Goal: Task Accomplishment & Management: Use online tool/utility

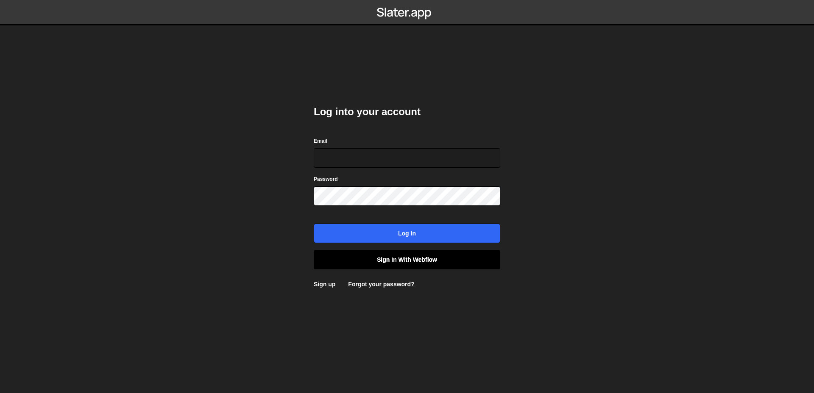
type input "[EMAIL_ADDRESS][DOMAIN_NAME]"
click at [396, 258] on link "Sign in with Webflow" at bounding box center [407, 260] width 187 height 20
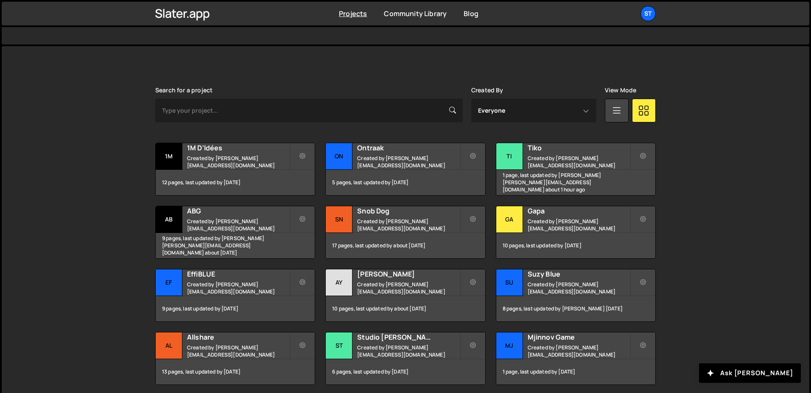
scroll to position [197, 0]
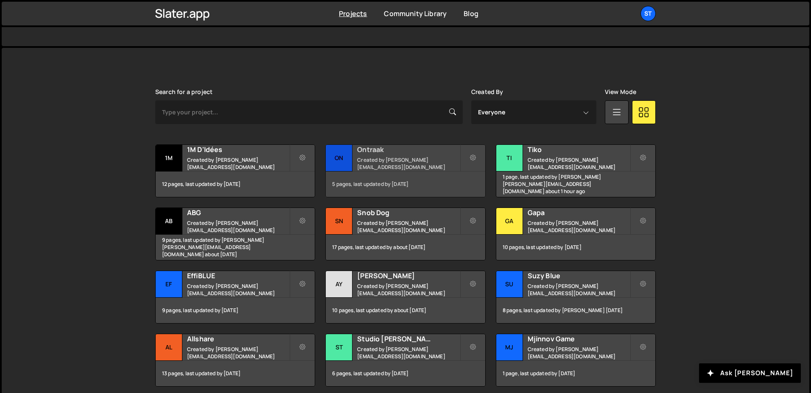
click at [421, 159] on div "Ontraak Created by [PERSON_NAME][EMAIL_ADDRESS][DOMAIN_NAME]" at bounding box center [405, 158] width 159 height 26
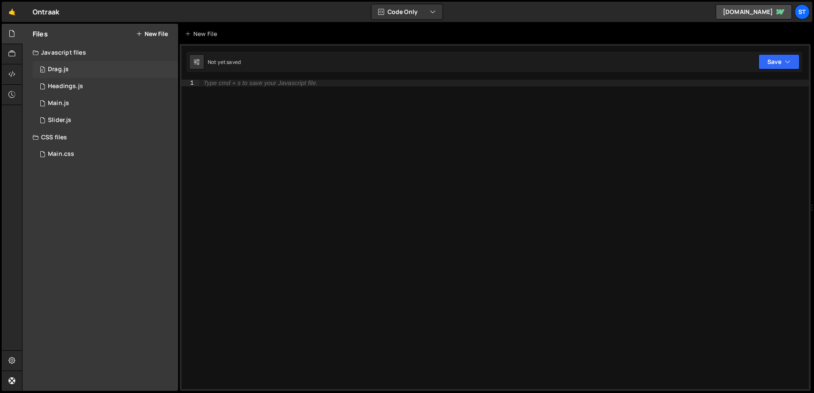
click at [89, 68] on div "0 Drag.js 0" at bounding box center [105, 69] width 145 height 17
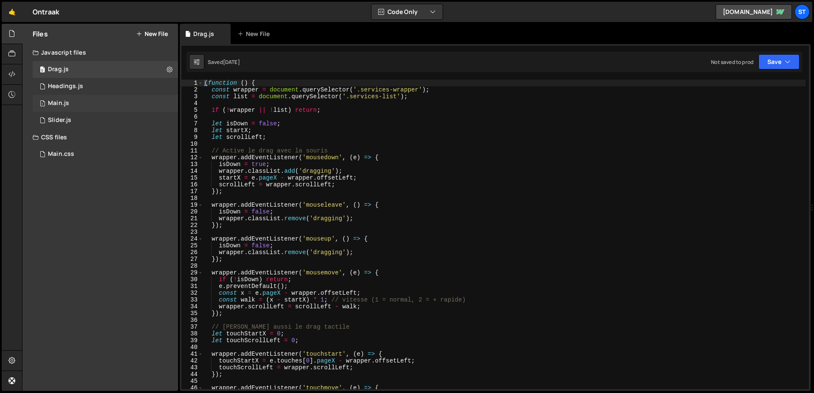
click at [90, 95] on div "1 Main.js 0" at bounding box center [105, 103] width 145 height 17
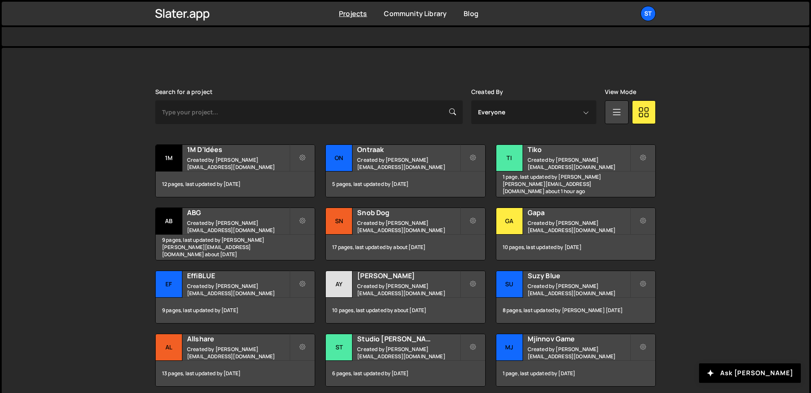
scroll to position [233, 0]
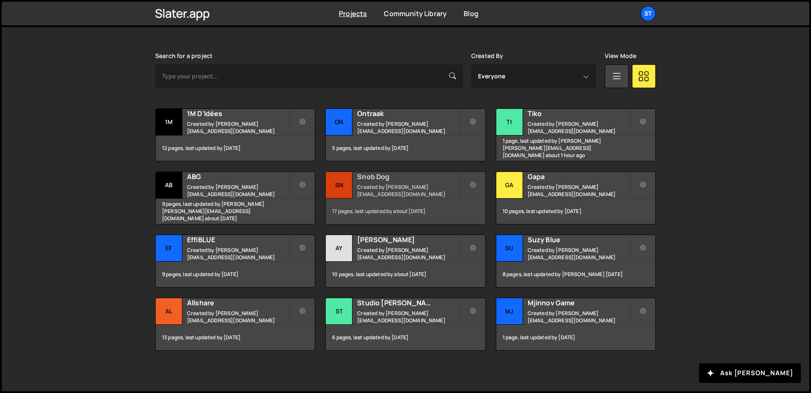
click at [388, 177] on h2 "Snob Dog" at bounding box center [408, 176] width 102 height 9
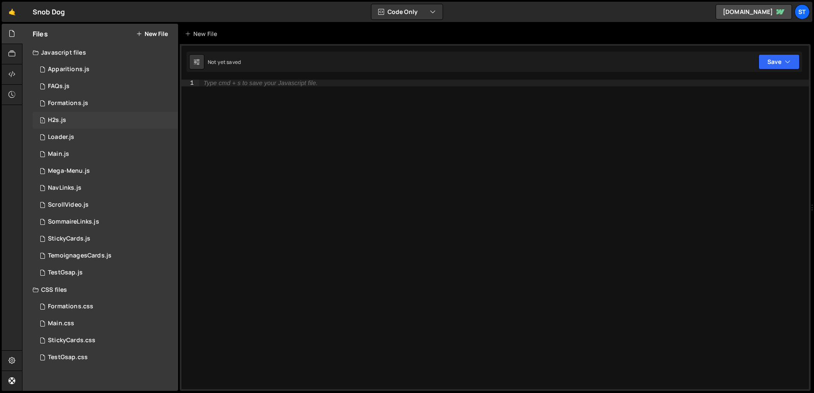
click at [77, 125] on div "1 H2s.js 0" at bounding box center [105, 120] width 145 height 17
click at [100, 195] on div "0 NavLinks.js 0" at bounding box center [105, 188] width 145 height 17
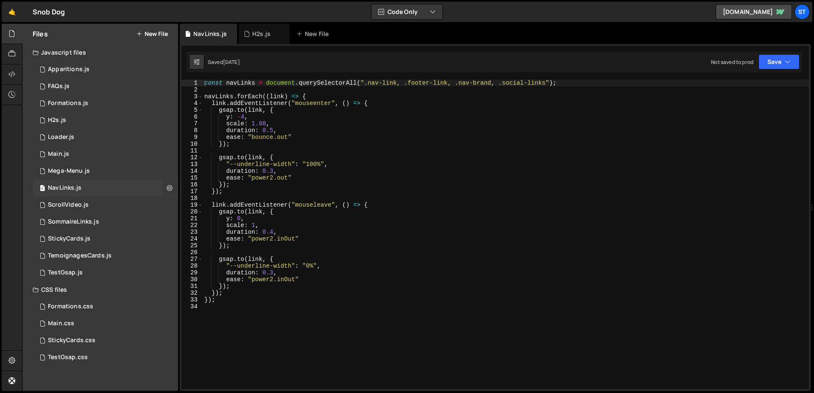
click at [168, 187] on icon at bounding box center [170, 188] width 6 height 8
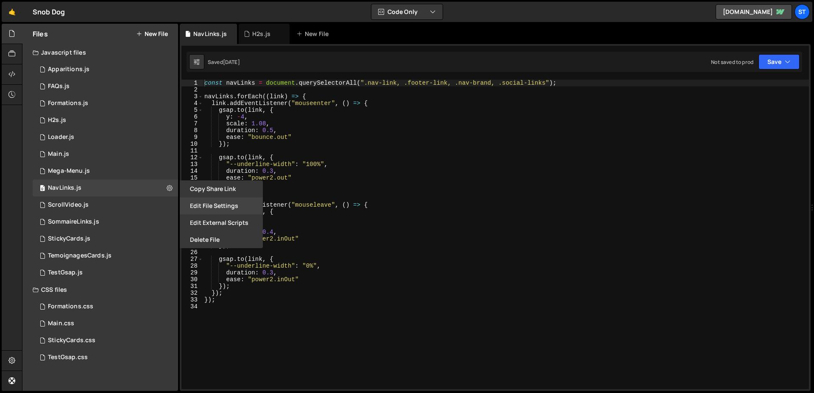
click at [212, 207] on button "Edit File Settings" at bounding box center [221, 206] width 83 height 17
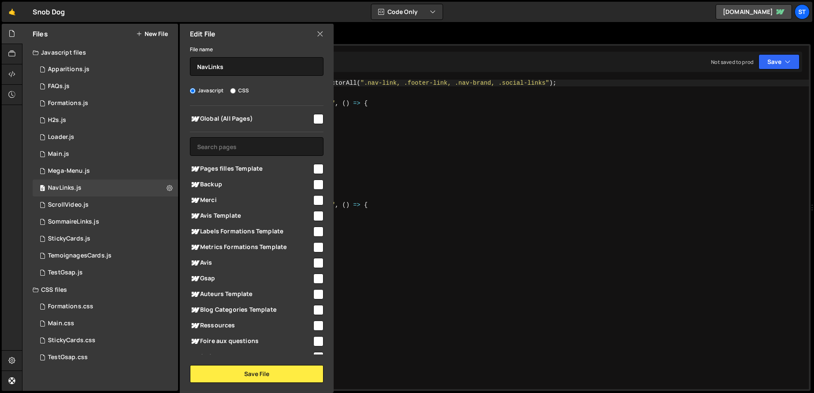
click at [313, 121] on input "checkbox" at bounding box center [318, 119] width 10 height 10
checkbox input "false"
click at [320, 44] on div "Edit File" at bounding box center [257, 34] width 154 height 20
click at [322, 33] on icon at bounding box center [320, 33] width 7 height 9
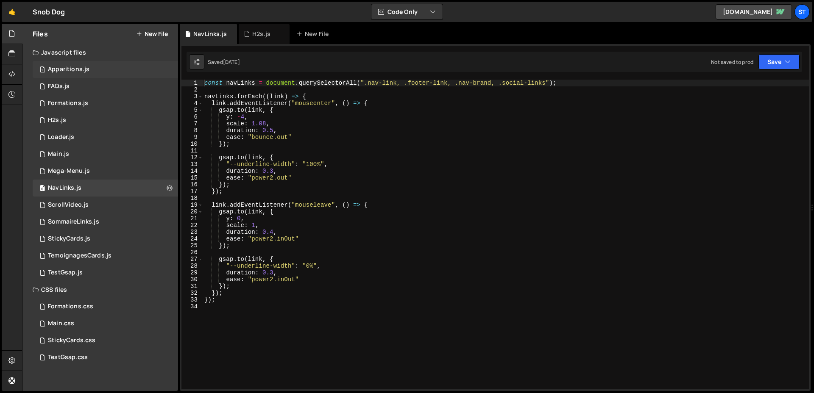
click at [60, 73] on div "1 Apparitions.js 0" at bounding box center [105, 69] width 145 height 17
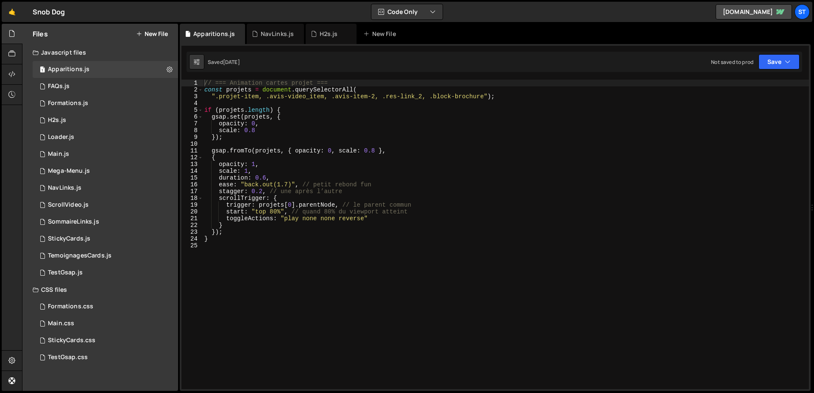
type textarea "// === Animation cartes projet ==="
click at [359, 83] on div "// === Animation cartes projet === const projets = document . querySelectorAll …" at bounding box center [506, 241] width 606 height 323
click at [166, 72] on button at bounding box center [169, 69] width 15 height 15
type input "Apparitions"
radio input "true"
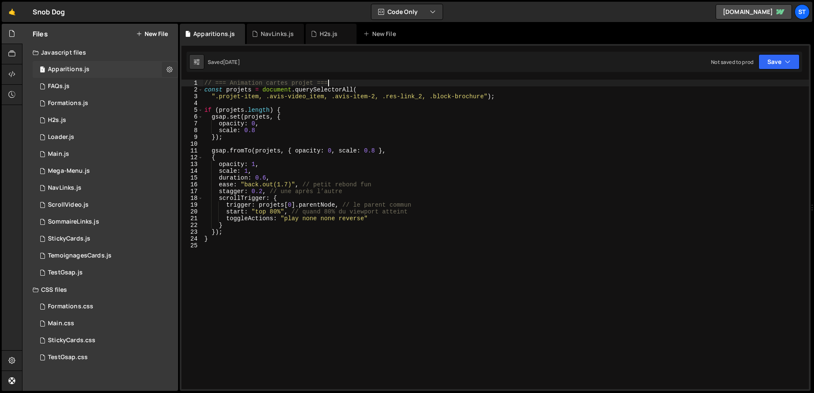
checkbox input "true"
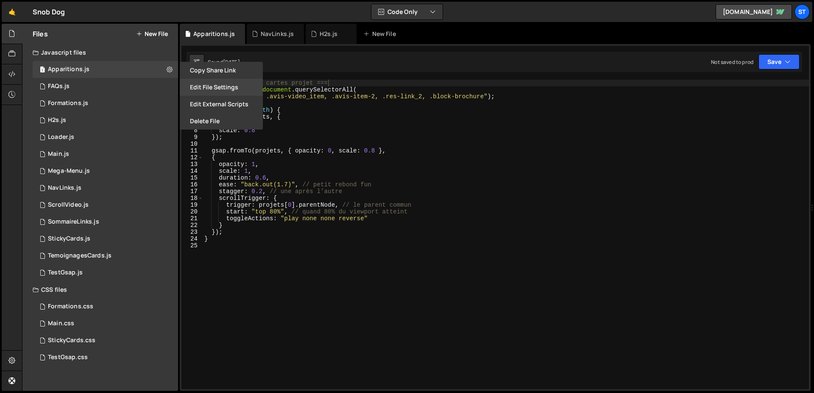
click at [208, 83] on button "Edit File Settings" at bounding box center [221, 87] width 83 height 17
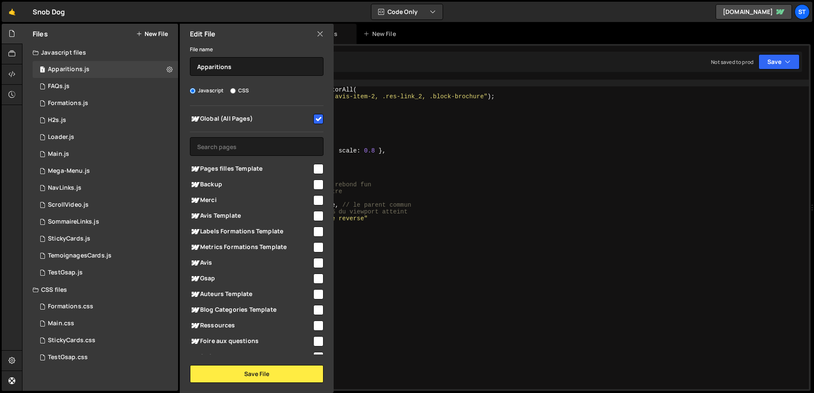
click at [324, 35] on div "Edit File" at bounding box center [257, 34] width 154 height 20
click at [312, 35] on div "Edit File" at bounding box center [257, 34] width 154 height 20
click at [316, 36] on div "Edit File" at bounding box center [257, 34] width 154 height 20
click at [318, 36] on icon at bounding box center [320, 33] width 7 height 9
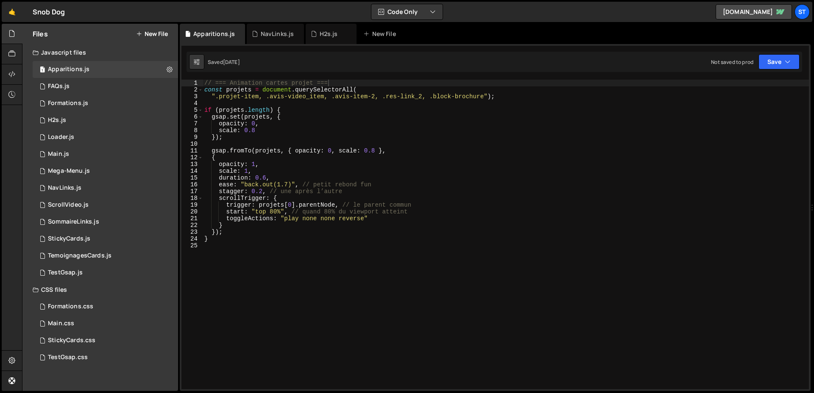
type textarea "gsap.set(projets, {"
click at [451, 119] on div "// === Animation cartes projet === const projets = document . querySelectorAll …" at bounding box center [506, 241] width 606 height 323
click at [72, 153] on div "1 Main.js 0" at bounding box center [105, 154] width 145 height 17
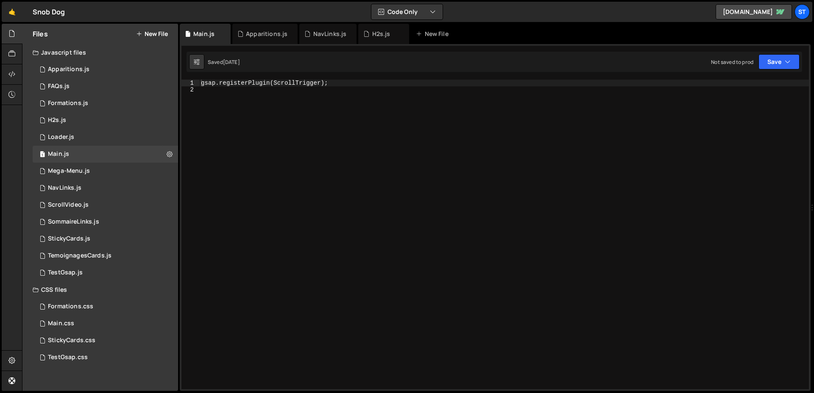
click at [309, 139] on div "gsap . registerPlugin ( ScrollTrigger ) ;" at bounding box center [504, 241] width 610 height 323
click at [382, 96] on div "gsap . registerPlugin ( ScrollTrigger ) ;" at bounding box center [504, 241] width 610 height 323
click at [53, 322] on div "Main.css" at bounding box center [61, 324] width 26 height 8
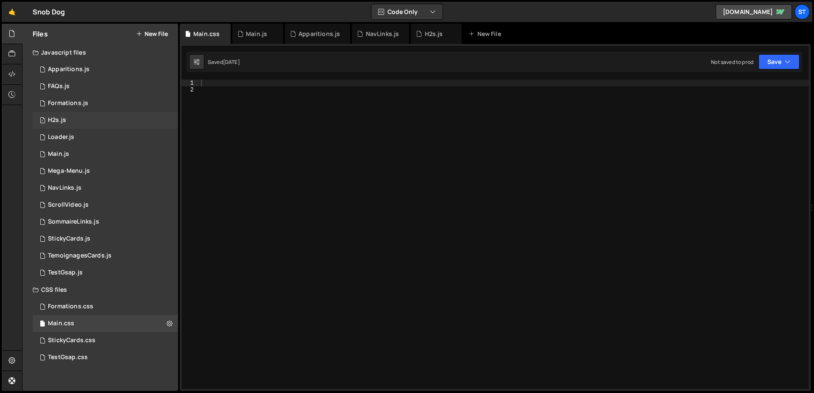
click at [130, 125] on div "1 H2s.js 0" at bounding box center [105, 120] width 145 height 17
click at [120, 139] on div "1 Loader.js 0" at bounding box center [105, 137] width 145 height 17
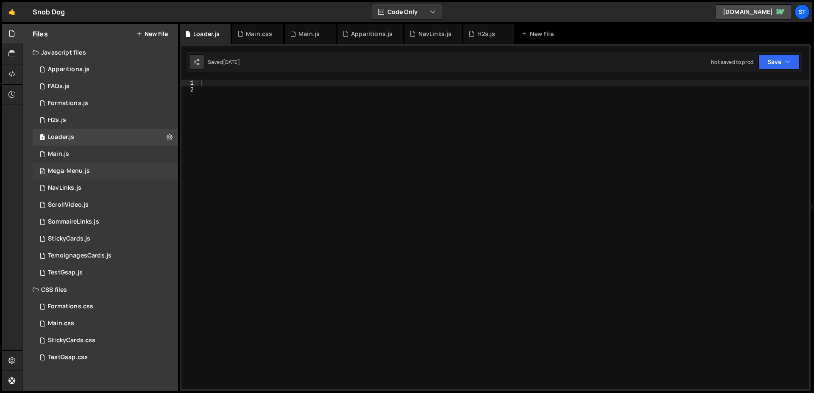
click at [108, 168] on div "0 Mega-Menu.js 0" at bounding box center [105, 171] width 145 height 17
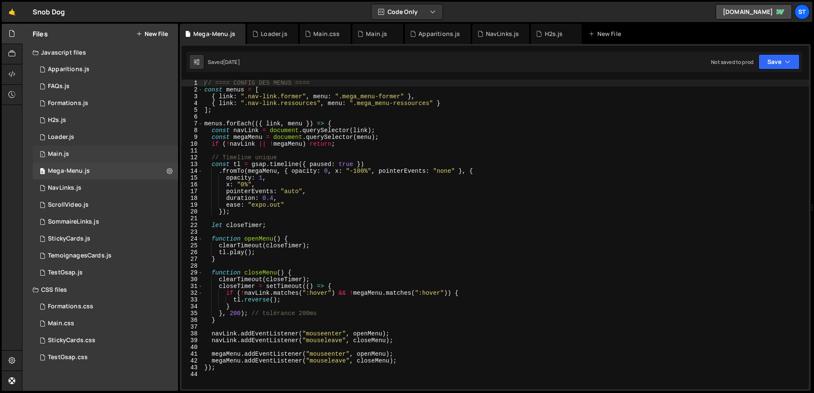
click at [105, 156] on div "1 Main.js 0" at bounding box center [105, 154] width 145 height 17
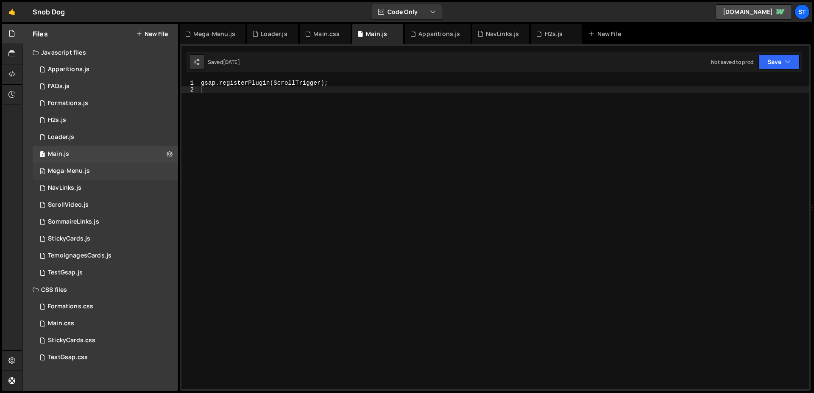
click at [104, 167] on div "0 Mega-Menu.js 0" at bounding box center [105, 171] width 145 height 17
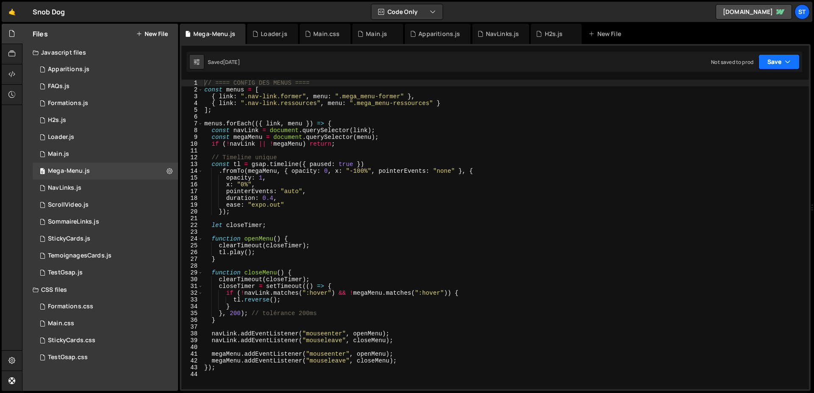
click at [791, 63] on button "Save" at bounding box center [778, 61] width 41 height 15
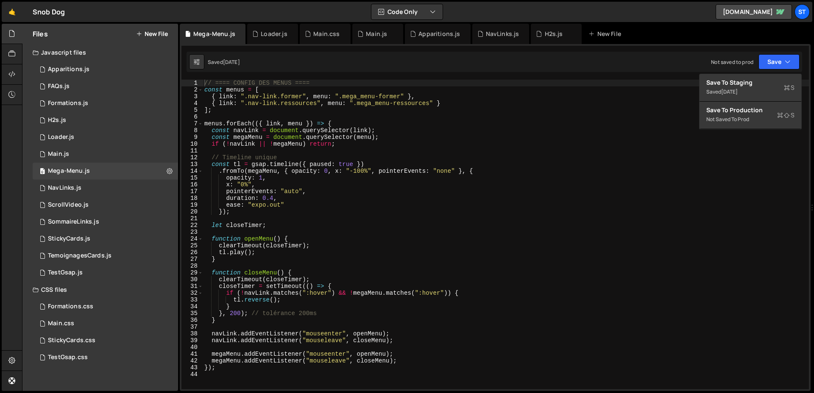
type textarea "if (!navLink || !megaMenu) return;"
click at [651, 142] on div "// ==== CONFIG DES MENUS ==== const menus = [ { link : ".nav-link.former" , men…" at bounding box center [506, 241] width 606 height 323
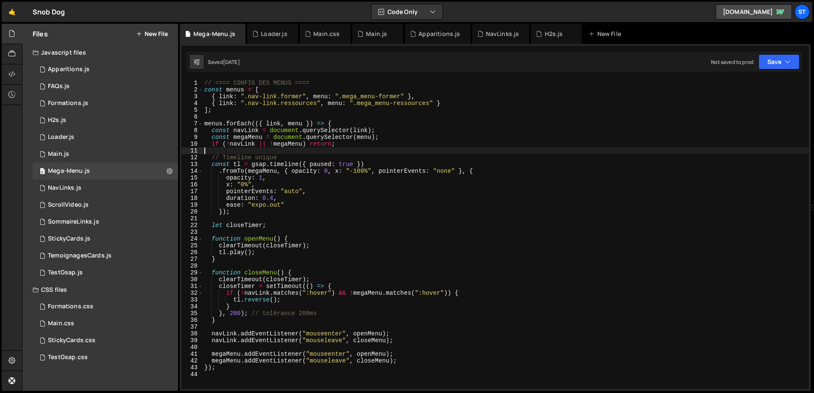
click at [609, 148] on div "// ==== CONFIG DES MENUS ==== const menus = [ { link : ".nav-link.former" , men…" at bounding box center [506, 241] width 606 height 323
click at [450, 223] on div "// ==== CONFIG DES MENUS ==== const menus = [ { link : ".nav-link.former" , men…" at bounding box center [506, 241] width 606 height 323
type textarea "let closeTimer;"
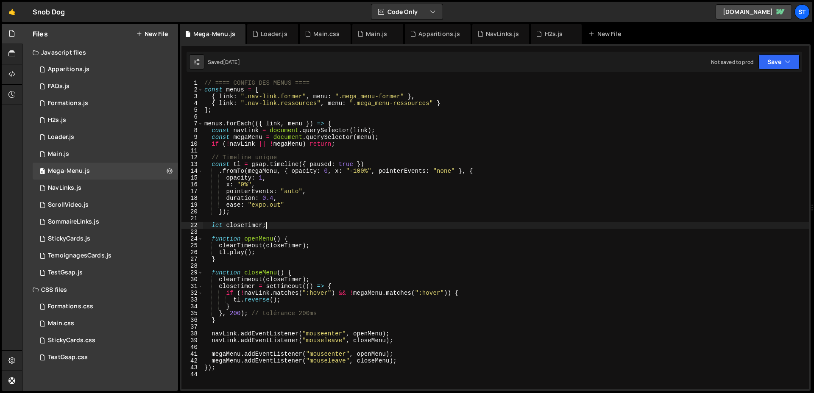
click at [417, 221] on div "// ==== CONFIG DES MENUS ==== const menus = [ { link : ".nav-link.former" , men…" at bounding box center [506, 241] width 606 height 323
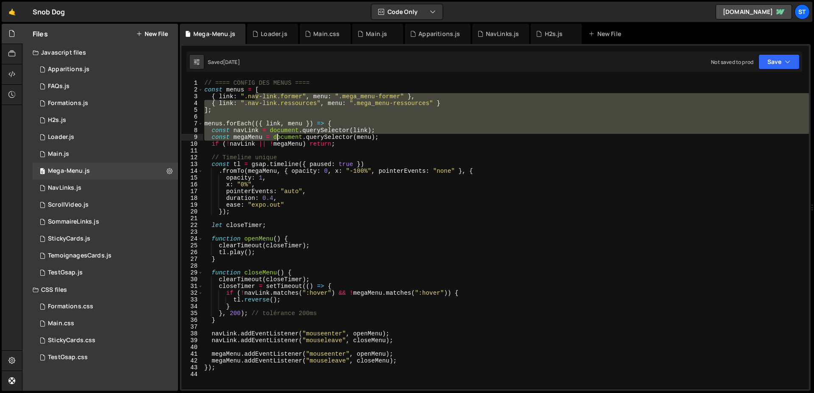
drag, startPoint x: 256, startPoint y: 97, endPoint x: 320, endPoint y: 218, distance: 137.1
click at [320, 218] on div "// ==== CONFIG DES MENUS ==== const menus = [ { link : ".nav-link.former" , men…" at bounding box center [506, 241] width 606 height 323
type textarea "});"
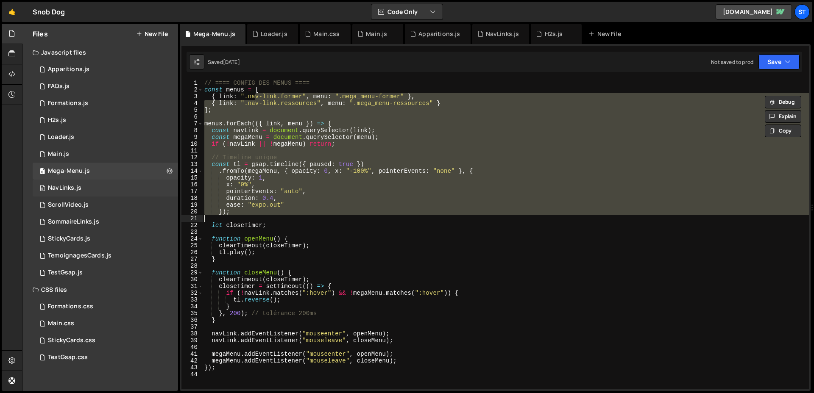
click at [95, 192] on div "0 NavLinks.js 0" at bounding box center [105, 188] width 145 height 17
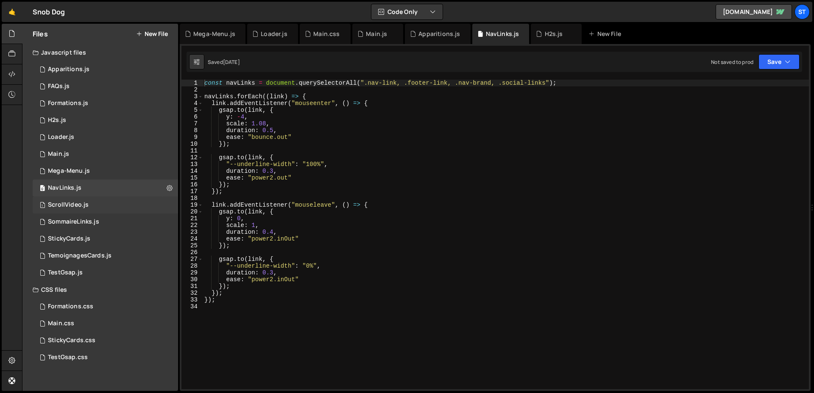
click at [95, 201] on div "1 ScrollVideo.js 0" at bounding box center [105, 205] width 145 height 17
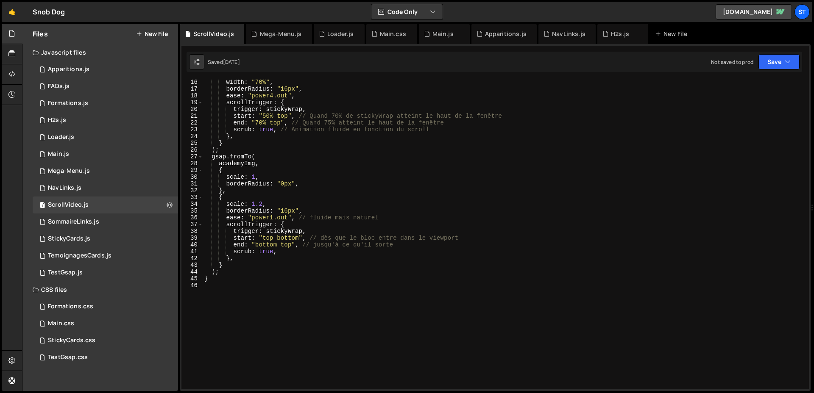
scroll to position [103, 0]
click at [80, 218] on div "SommaireLinks.js" at bounding box center [73, 222] width 51 height 8
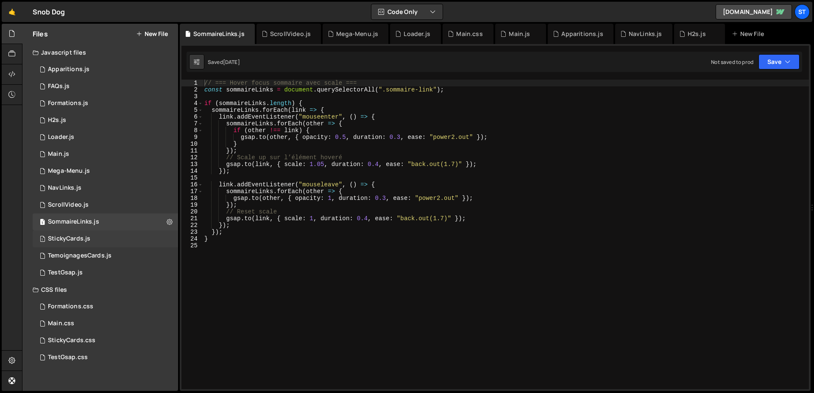
click at [79, 237] on div "StickyCards.js" at bounding box center [69, 239] width 42 height 8
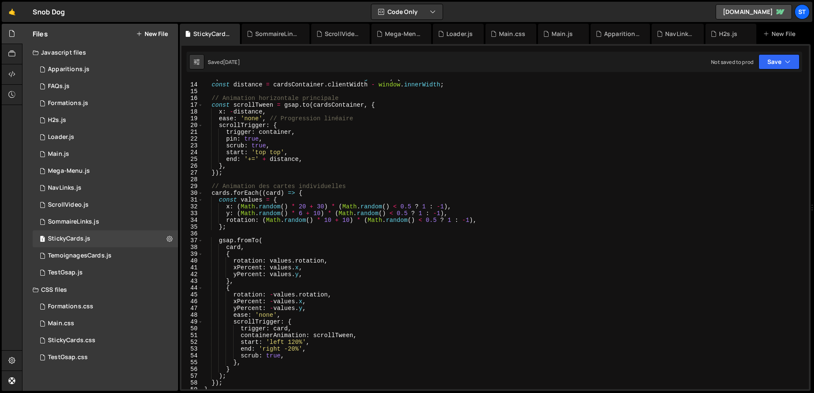
scroll to position [148, 0]
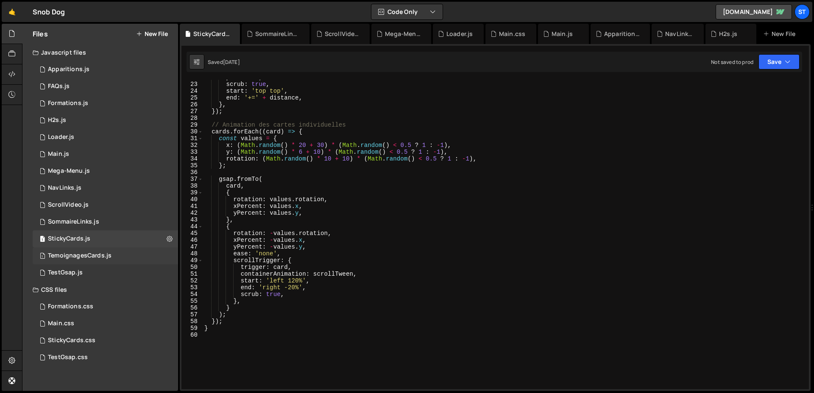
click at [106, 254] on div "TemoignagesCards.js" at bounding box center [80, 256] width 64 height 8
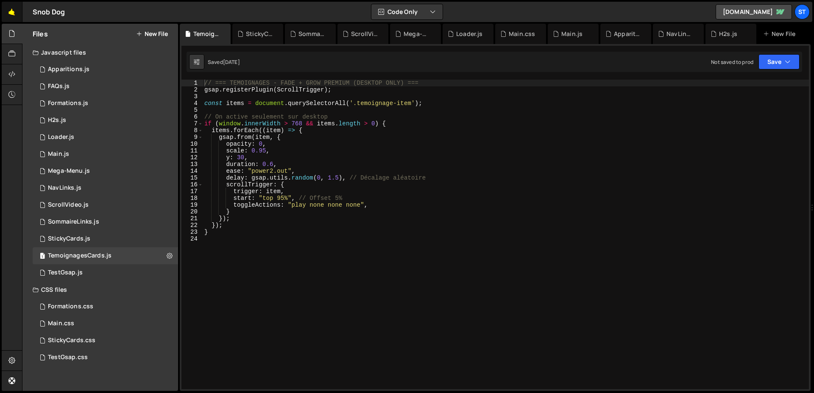
click at [11, 11] on link "🤙" at bounding box center [12, 12] width 21 height 20
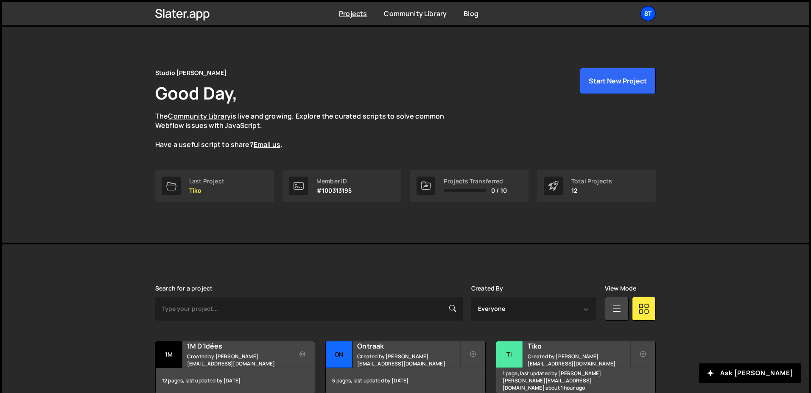
click at [647, 16] on div "St" at bounding box center [647, 13] width 15 height 15
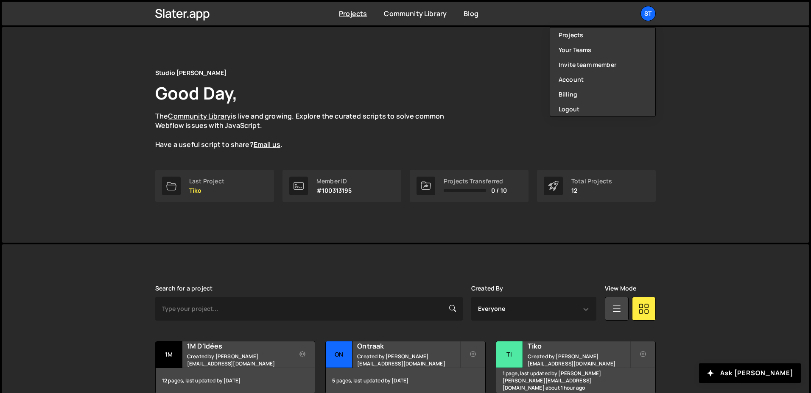
click at [514, 142] on div "Studio Elias Good Day, The Community Library is live and growing. Explore the c…" at bounding box center [405, 109] width 500 height 82
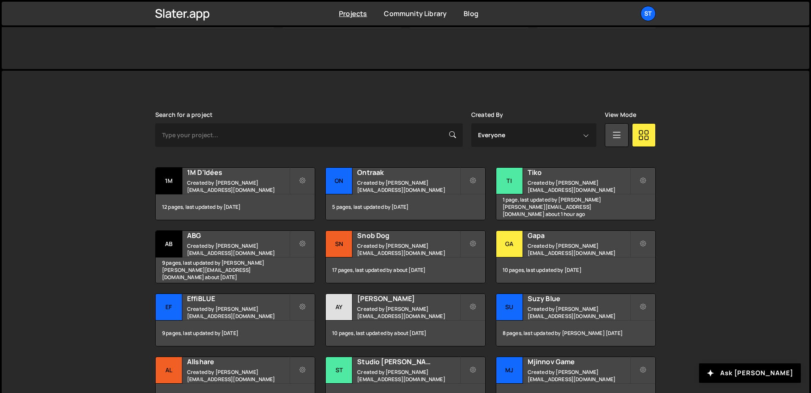
scroll to position [175, 0]
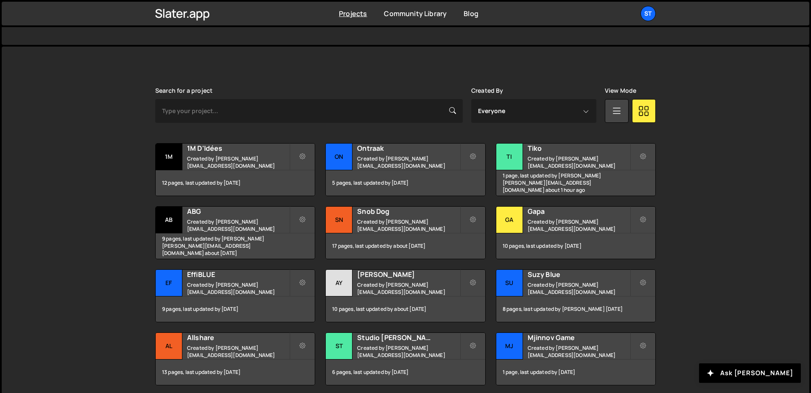
scroll to position [233, 0]
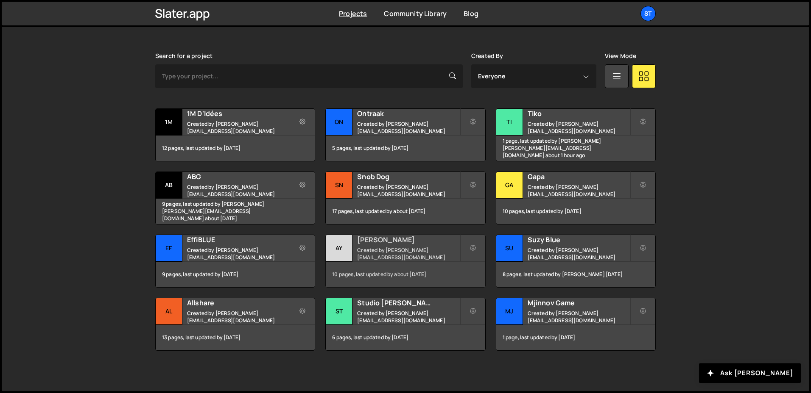
click at [434, 240] on h2 "[PERSON_NAME]" at bounding box center [408, 239] width 102 height 9
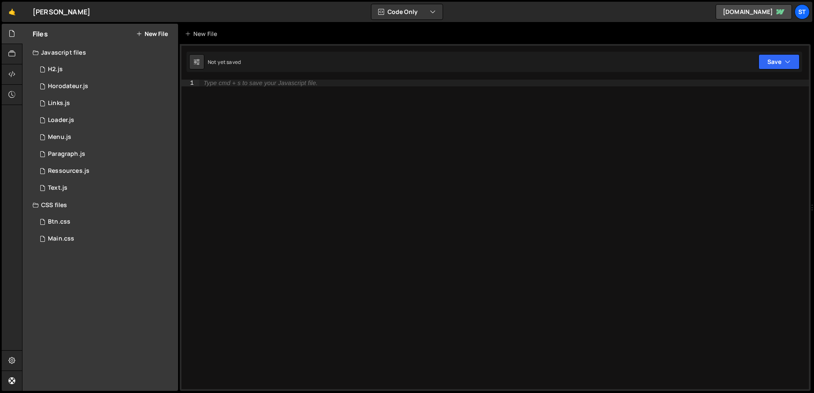
click at [59, 60] on div "Javascript files" at bounding box center [100, 52] width 156 height 17
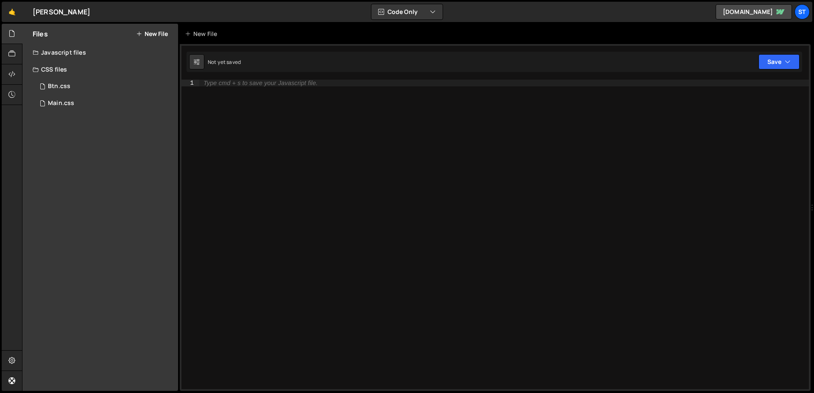
click at [59, 58] on div "Javascript files" at bounding box center [100, 52] width 156 height 17
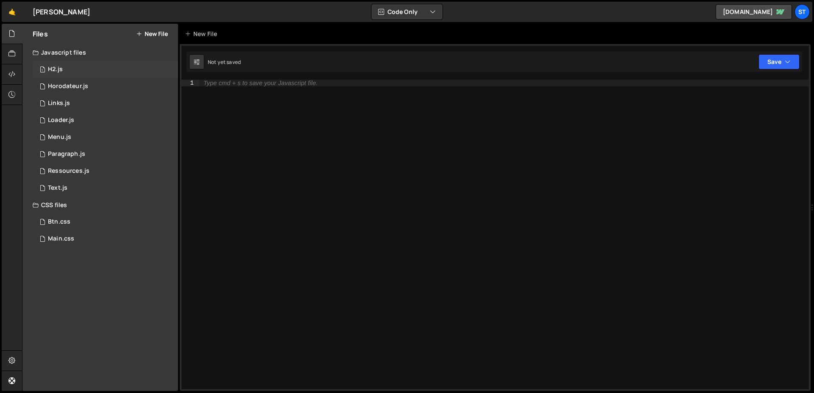
click at [60, 63] on div "1 H2.js 0" at bounding box center [107, 69] width 148 height 17
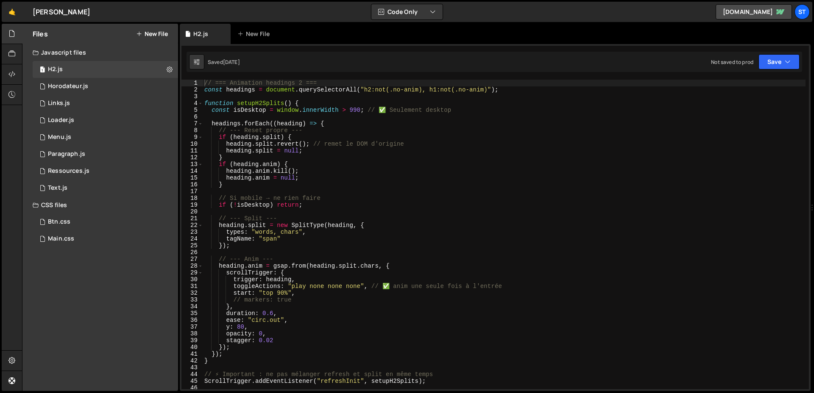
type textarea "function setupH2Splits() {"
click at [309, 100] on div "// === Animation headings 2 === const headings = document . querySelectorAll ( …" at bounding box center [504, 241] width 603 height 323
click at [287, 98] on div "// === Animation headings 2 === const headings = document . querySelectorAll ( …" at bounding box center [504, 241] width 603 height 323
click at [16, 81] on div at bounding box center [12, 74] width 21 height 20
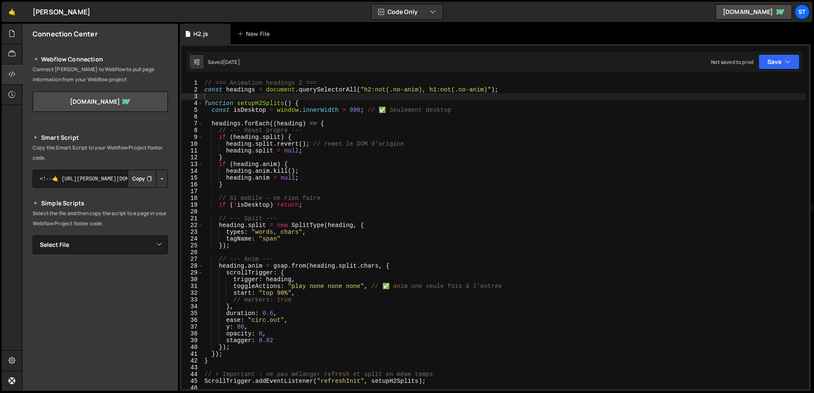
click at [227, 150] on div "// === Animation headings 2 === const headings = document . querySelectorAll ( …" at bounding box center [504, 241] width 603 height 323
click at [9, 38] on icon at bounding box center [11, 33] width 7 height 9
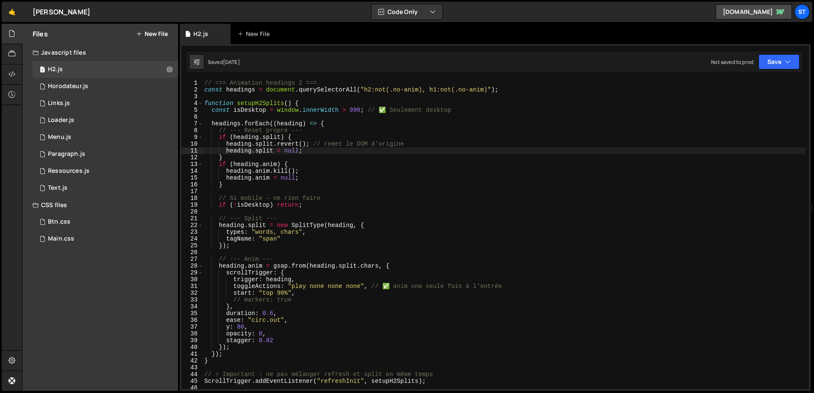
type textarea "heading.anim = null;"
click at [495, 178] on div "// === Animation headings 2 === const headings = document . querySelectorAll ( …" at bounding box center [504, 241] width 603 height 323
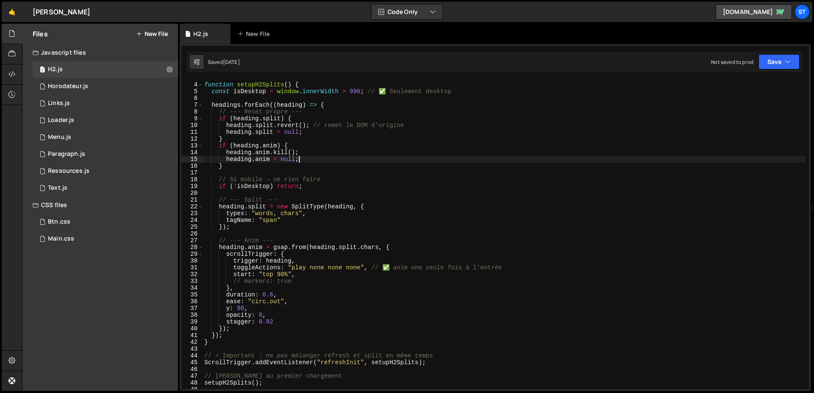
scroll to position [39, 0]
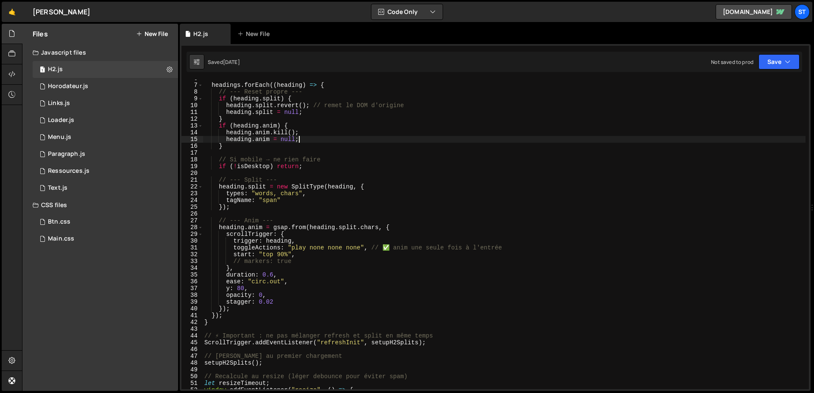
click at [249, 176] on div "headings . forEach (( heading ) => { // --- Reset propre --- if ( heading . [GE…" at bounding box center [504, 236] width 603 height 323
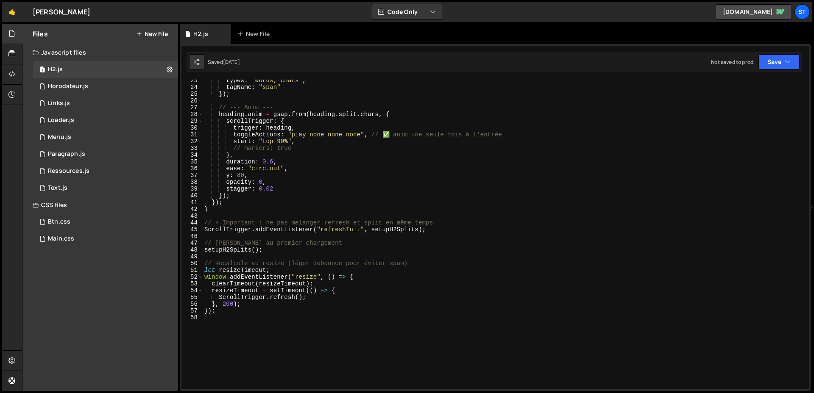
scroll to position [155, 0]
click at [215, 215] on div "types : "words, chars" , tagName : "span" }) ; // --- Anim --- heading . anim =…" at bounding box center [504, 235] width 603 height 323
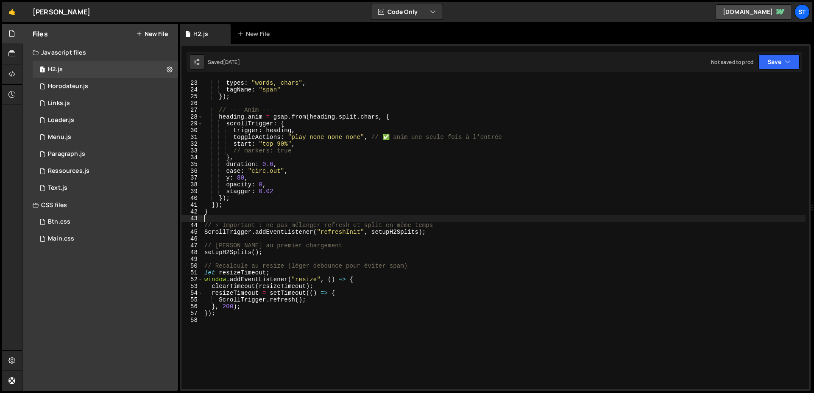
scroll to position [0, 0]
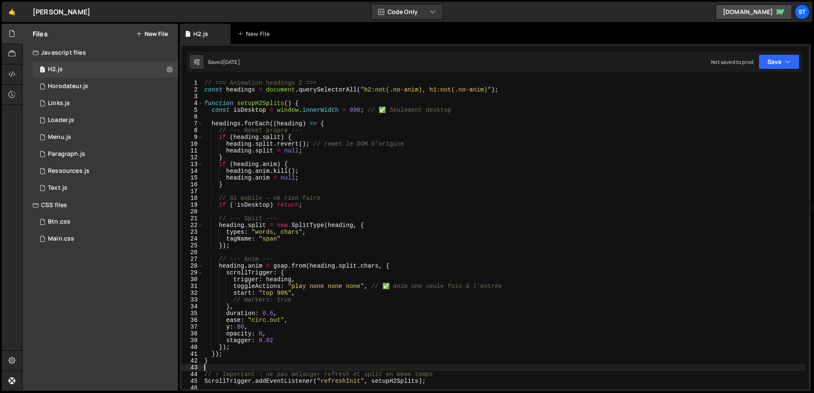
click at [260, 113] on div "// === Animation headings 2 === const headings = document . querySelectorAll ( …" at bounding box center [504, 241] width 603 height 323
type textarea "const isDesktop = window.innerWidth > 990; // ✅ Seulement desktop"
click at [98, 86] on div "1 Horodateur.js 0" at bounding box center [107, 86] width 148 height 17
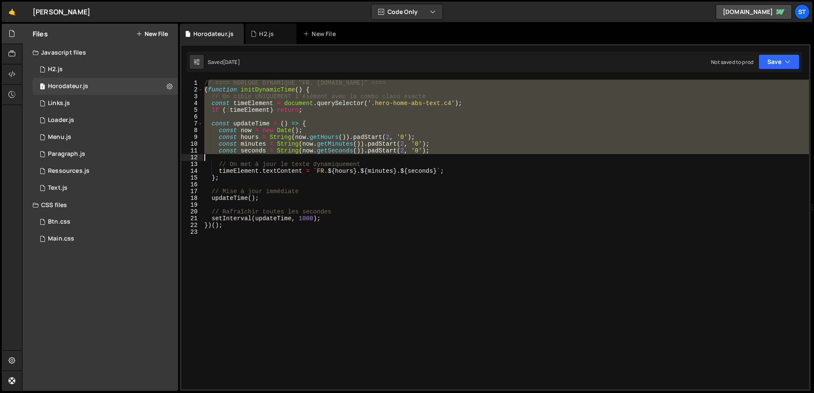
drag, startPoint x: 206, startPoint y: 84, endPoint x: 359, endPoint y: 157, distance: 168.9
click at [359, 157] on div "// ==== HORLOGE DYNAMIQUE "FR. [DOMAIN_NAME]" ==== ( function initDynamicTime (…" at bounding box center [506, 241] width 606 height 323
type textarea "const seconds = String(now.getSeconds()).padStart(2, '0');"
click at [359, 157] on div "// ==== HORLOGE DYNAMIQUE "FR. [DOMAIN_NAME]" ==== ( function initDynamicTime (…" at bounding box center [506, 235] width 606 height 310
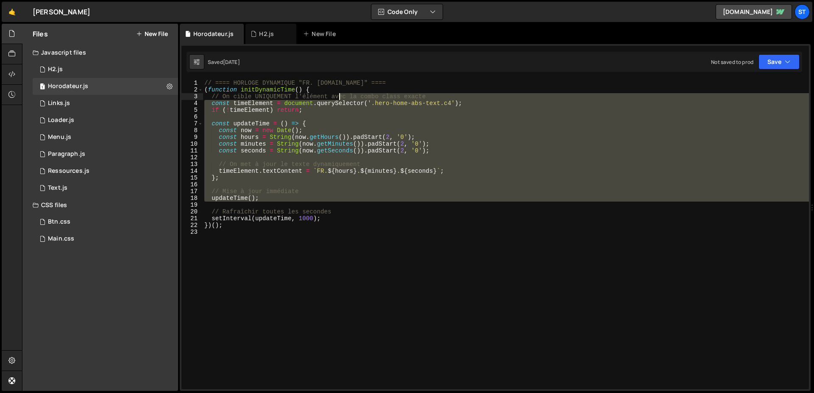
drag, startPoint x: 377, startPoint y: 204, endPoint x: 366, endPoint y: 143, distance: 61.6
click at [366, 143] on div "// ==== HORLOGE DYNAMIQUE "FR. [DOMAIN_NAME]" ==== ( function initDynamicTime (…" at bounding box center [506, 241] width 606 height 323
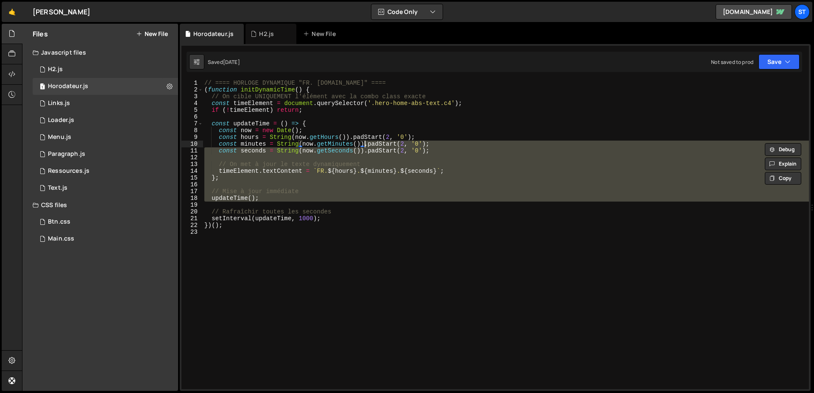
click at [366, 143] on div "// ==== HORLOGE DYNAMIQUE "FR. [DOMAIN_NAME]" ==== ( function initDynamicTime (…" at bounding box center [506, 235] width 606 height 310
type textarea "const minutes = String(now.getMinutes()).padStart(2, '0');"
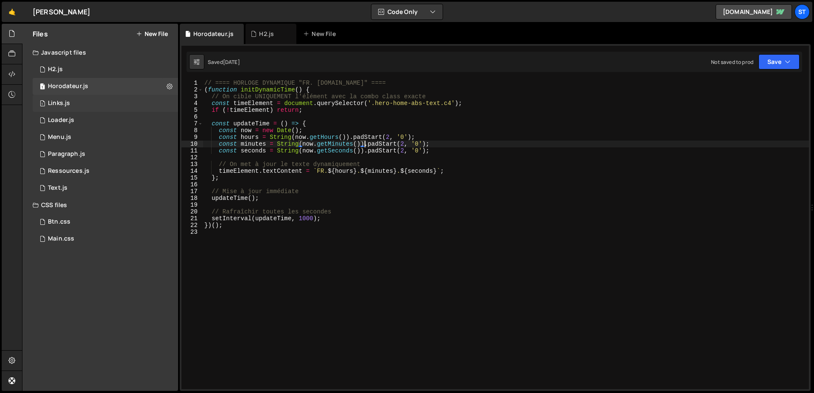
click at [98, 108] on div "1 Links.js 0" at bounding box center [107, 103] width 148 height 17
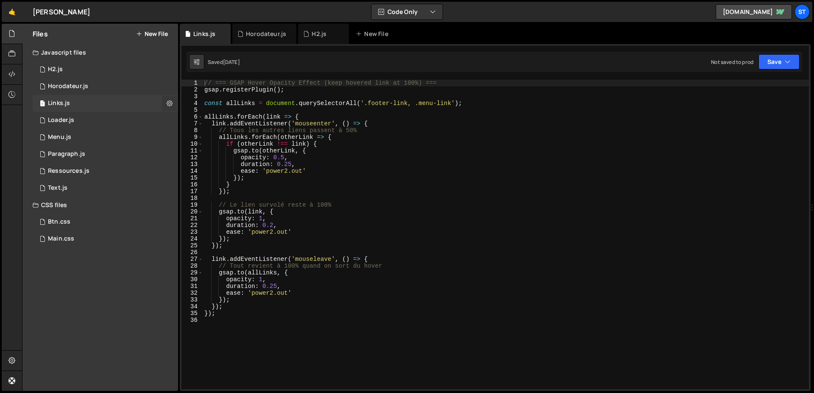
click at [169, 102] on icon at bounding box center [170, 103] width 6 height 8
type input "Links"
radio input "true"
checkbox input "true"
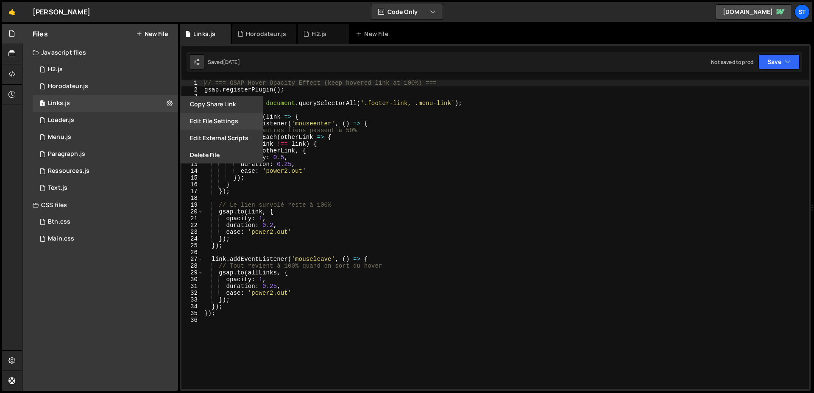
click at [223, 118] on button "Edit File Settings" at bounding box center [221, 121] width 83 height 17
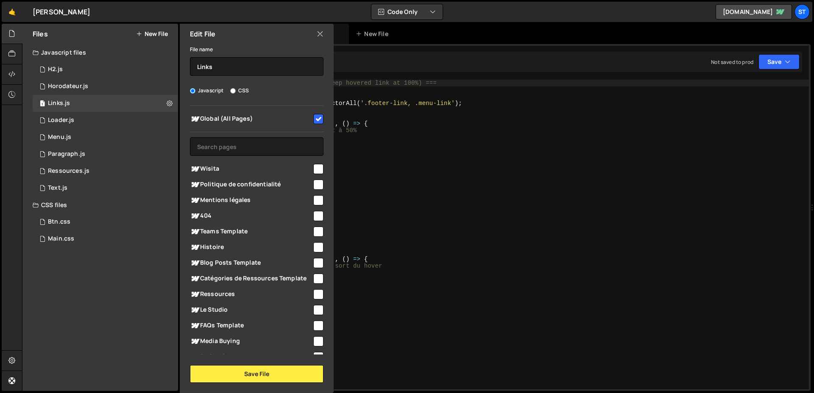
click at [319, 33] on icon at bounding box center [320, 33] width 7 height 9
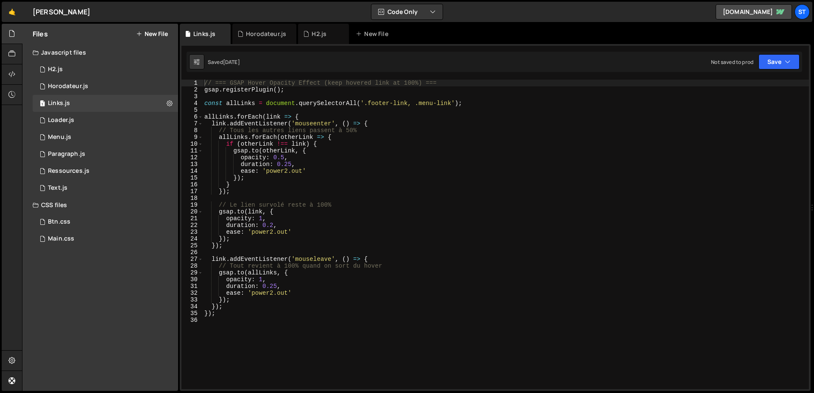
type textarea "gsap.registerPlugin();"
drag, startPoint x: 210, startPoint y: 89, endPoint x: 306, endPoint y: 89, distance: 96.2
click at [307, 89] on div "// === GSAP Hover Opacity Effect (keep hovered link at 100%) === gsap . registe…" at bounding box center [506, 241] width 606 height 323
click at [336, 95] on div "// === GSAP Hover Opacity Effect (keep hovered link at 100%) === gsap . registe…" at bounding box center [506, 241] width 606 height 323
drag, startPoint x: 314, startPoint y: 90, endPoint x: 207, endPoint y: 87, distance: 106.9
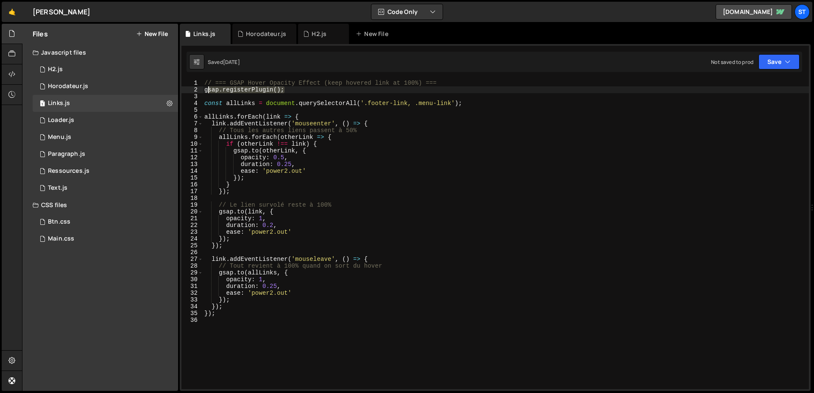
click at [207, 87] on div "// === GSAP Hover Opacity Effect (keep hovered link at 100%) === gsap . registe…" at bounding box center [506, 241] width 606 height 323
type textarea "gsap.registerPlugin();"
click at [236, 98] on div "// === GSAP Hover Opacity Effect (keep hovered link at 100%) === gsap . registe…" at bounding box center [506, 241] width 606 height 323
click at [71, 120] on div "Loader.js" at bounding box center [61, 121] width 26 height 8
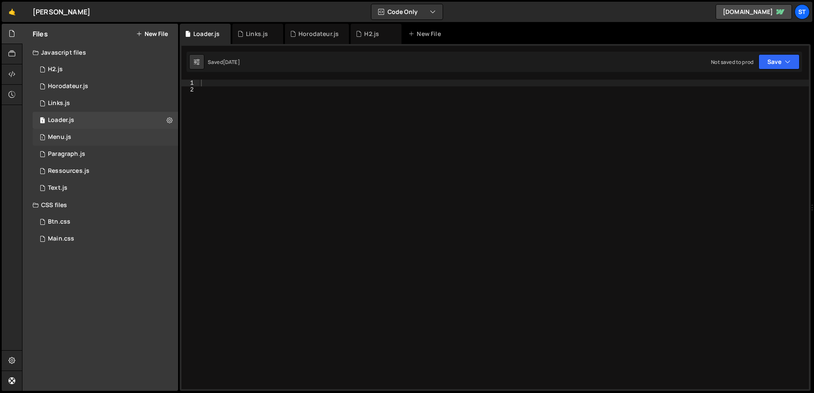
click at [71, 136] on div "1 Menu.js 0" at bounding box center [107, 137] width 148 height 17
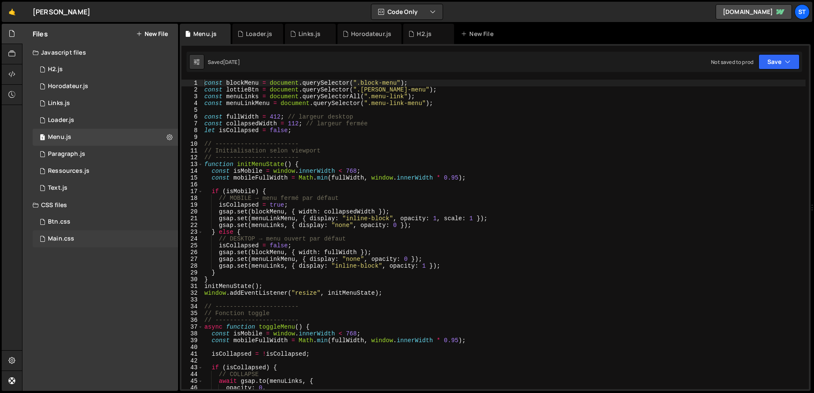
click at [76, 240] on div "Main.css 0" at bounding box center [105, 239] width 145 height 17
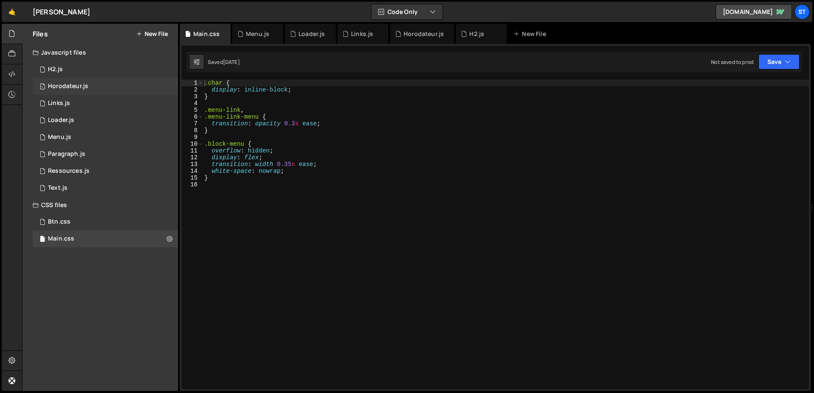
click at [74, 86] on div "Horodateur.js" at bounding box center [68, 87] width 40 height 8
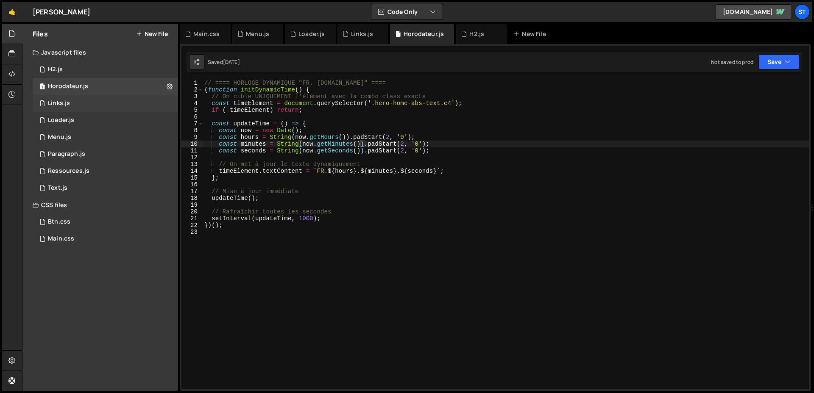
click at [75, 95] on div "1 Links.js 0" at bounding box center [107, 103] width 148 height 17
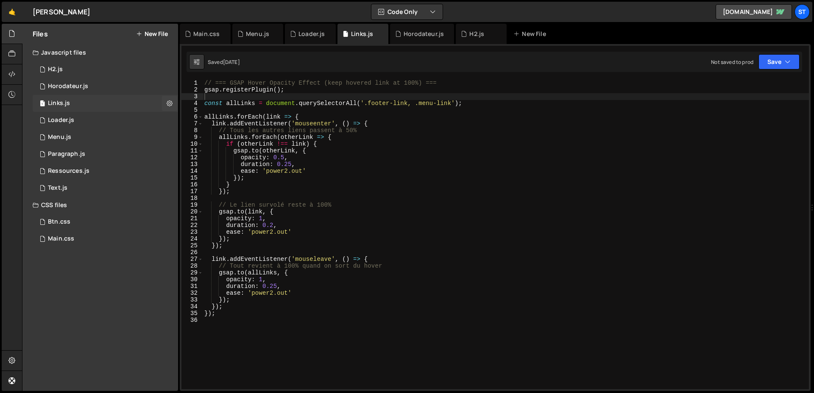
click at [80, 110] on div "1 Links.js 0" at bounding box center [107, 103] width 148 height 17
click at [82, 113] on div "1 Loader.js 0" at bounding box center [107, 120] width 148 height 17
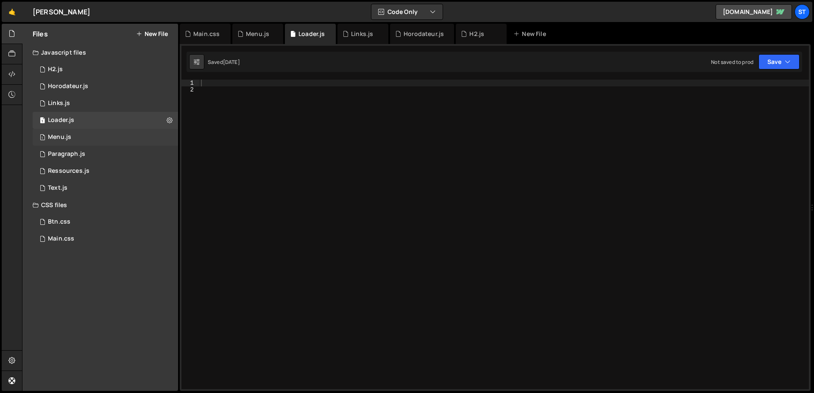
click at [85, 129] on div "1 Menu.js 0" at bounding box center [107, 137] width 148 height 17
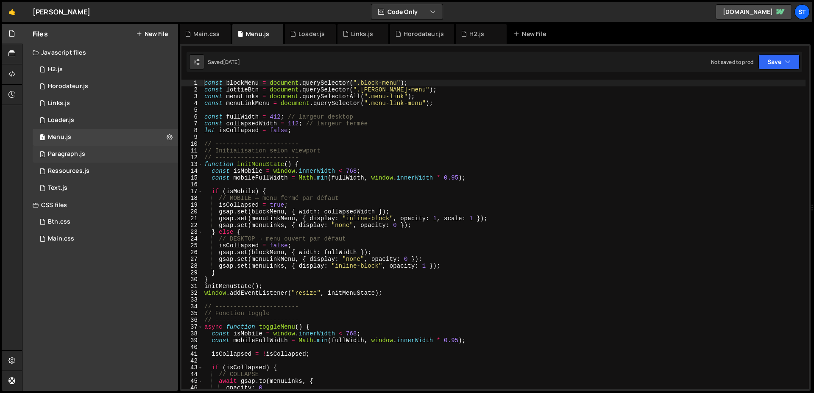
click at [60, 155] on div "Paragraph.js" at bounding box center [66, 154] width 37 height 8
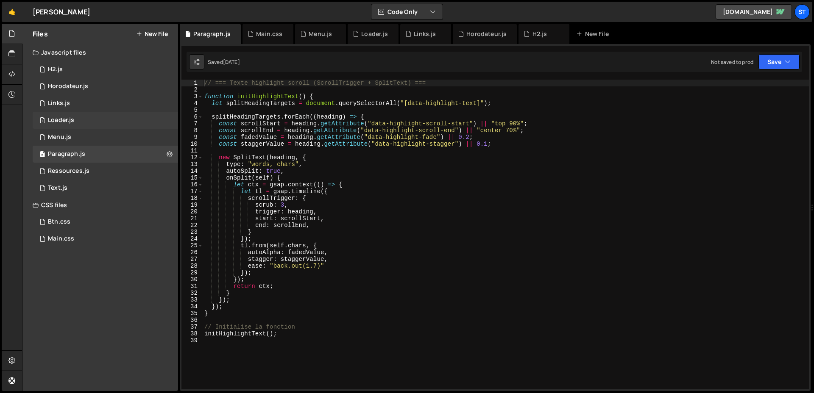
scroll to position [1737, 0]
click at [74, 122] on div "Loader.js" at bounding box center [61, 121] width 26 height 8
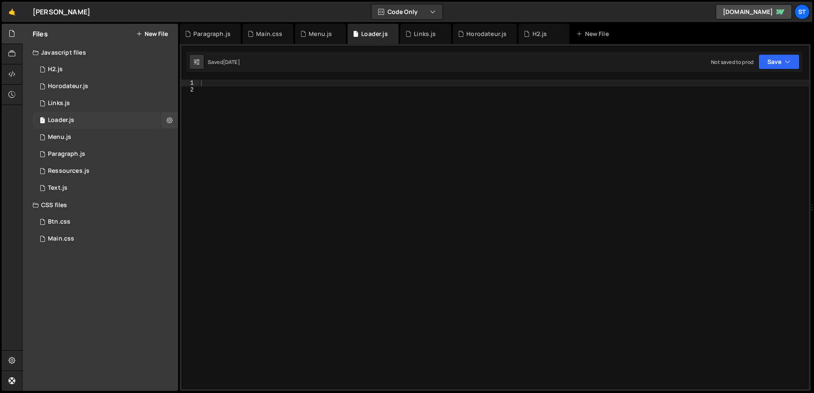
scroll to position [0, 0]
click at [87, 101] on div "1 Links.js 0" at bounding box center [107, 103] width 148 height 17
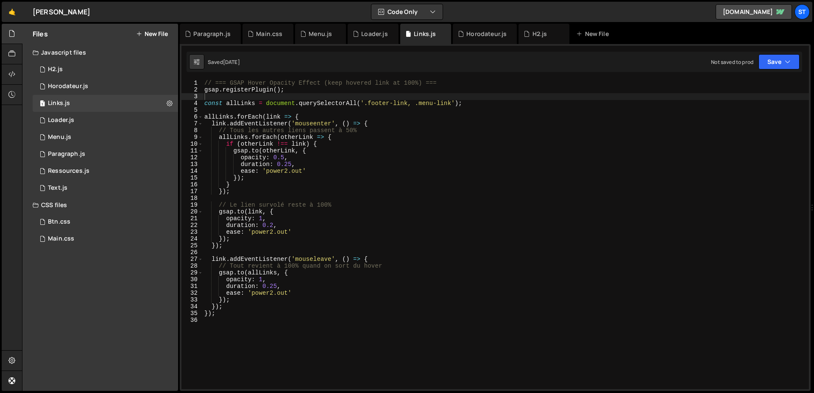
click at [316, 94] on div "// === GSAP Hover Opacity Effect (keep hovered link at 100%) === gsap . registe…" at bounding box center [506, 241] width 606 height 323
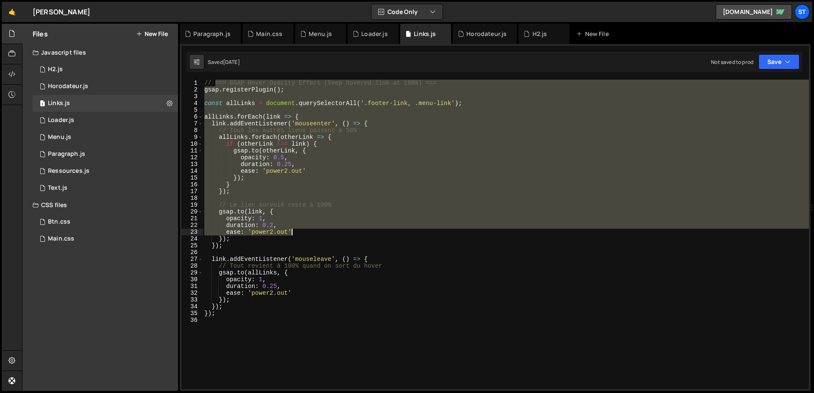
drag, startPoint x: 215, startPoint y: 84, endPoint x: 314, endPoint y: 240, distance: 185.2
click at [314, 240] on div "// === GSAP Hover Opacity Effect (keep hovered link at 100%) === gsap . registe…" at bounding box center [506, 241] width 606 height 323
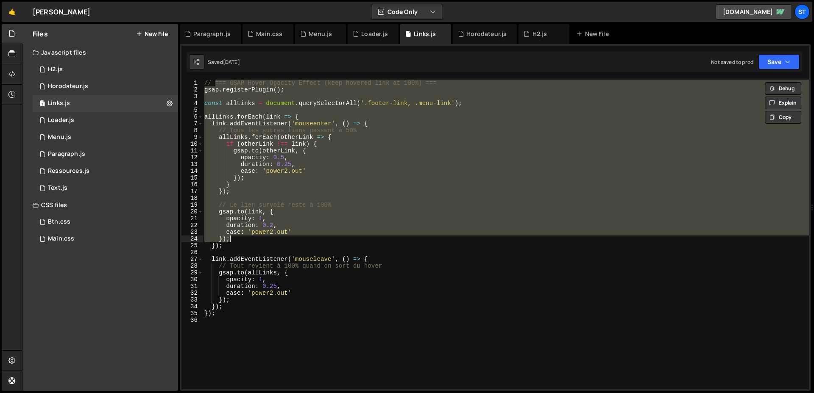
click at [314, 240] on div "// === GSAP Hover Opacity Effect (keep hovered link at 100%) === gsap . registe…" at bounding box center [506, 235] width 606 height 310
type textarea "});"
